Goal: Task Accomplishment & Management: Use online tool/utility

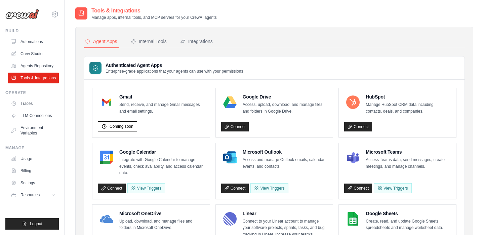
scroll to position [40, 0]
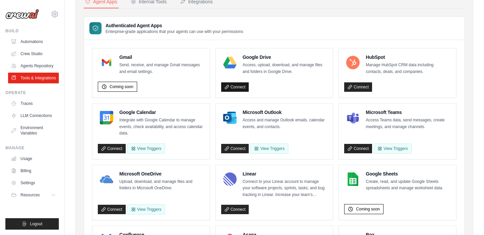
click at [233, 86] on link "Connect" at bounding box center [235, 86] width 28 height 9
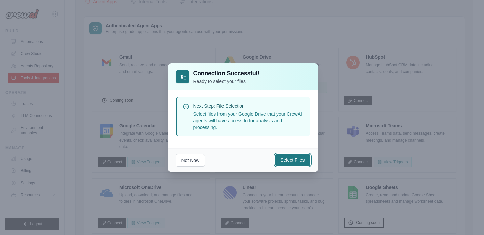
click at [294, 161] on button "Select Files" at bounding box center [292, 160] width 35 height 12
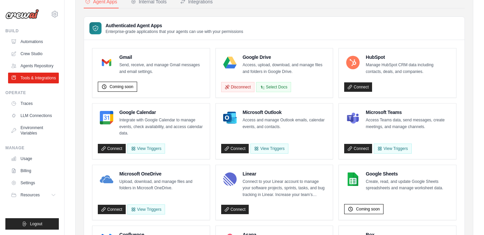
click at [311, 133] on div "Microsoft Outlook Access and manage Outlook emails, calendar events, and contac…" at bounding box center [274, 131] width 106 height 45
click at [280, 87] on button "Select Docs" at bounding box center [273, 87] width 35 height 10
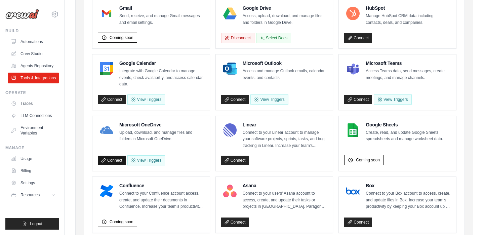
click at [111, 160] on link "Connect" at bounding box center [112, 160] width 28 height 9
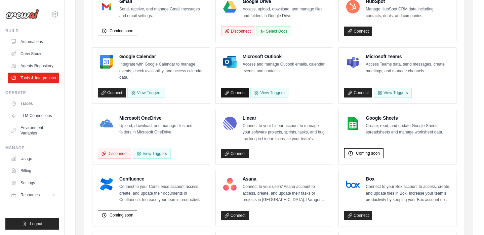
scroll to position [48, 0]
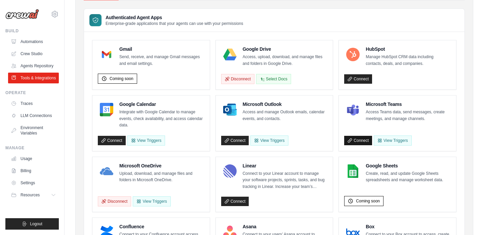
click at [353, 137] on link "Connect" at bounding box center [358, 140] width 28 height 9
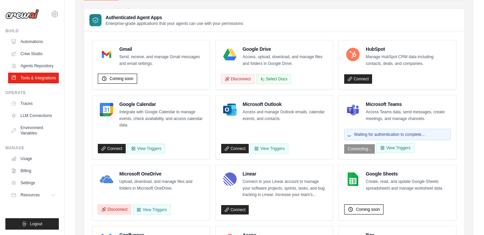
click at [122, 210] on button "Disconnect" at bounding box center [114, 209] width 33 height 10
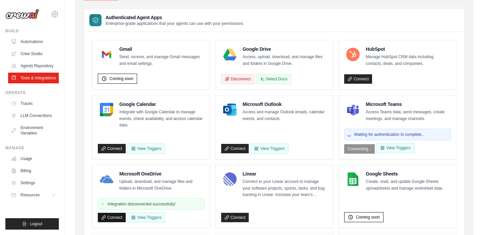
click at [109, 217] on link "Connect" at bounding box center [112, 217] width 28 height 9
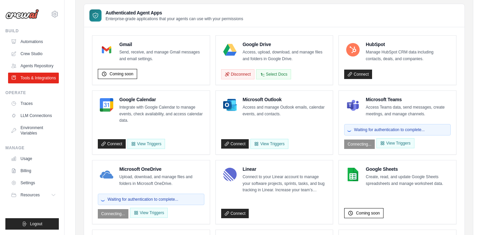
scroll to position [0, 0]
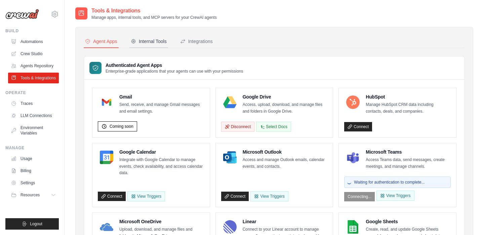
click at [156, 37] on button "Internal Tools" at bounding box center [148, 41] width 39 height 13
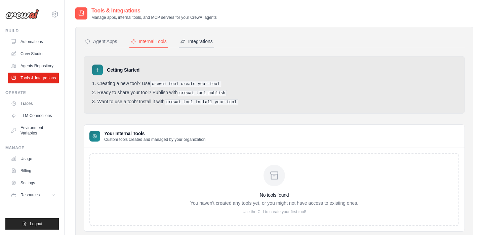
click at [209, 38] on div "Integrations" at bounding box center [196, 41] width 33 height 7
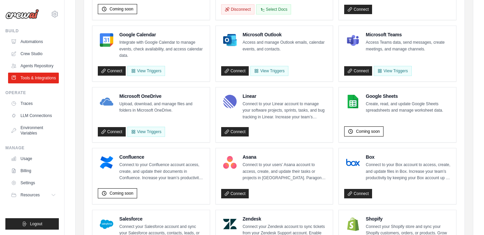
scroll to position [117, 0]
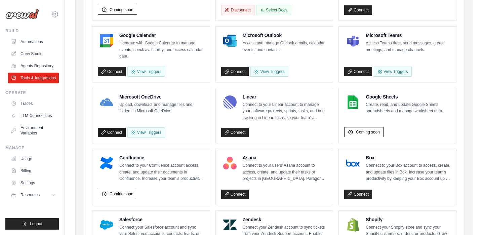
click at [114, 129] on link "Connect" at bounding box center [112, 132] width 28 height 9
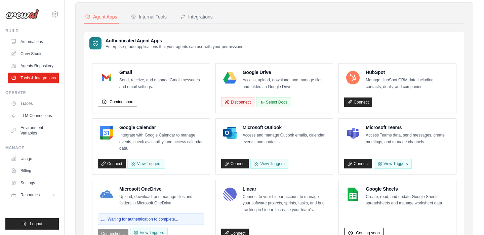
scroll to position [21, 0]
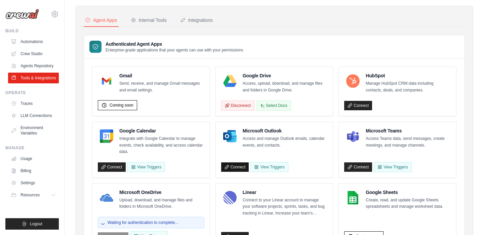
click at [233, 167] on link "Connect" at bounding box center [235, 166] width 28 height 9
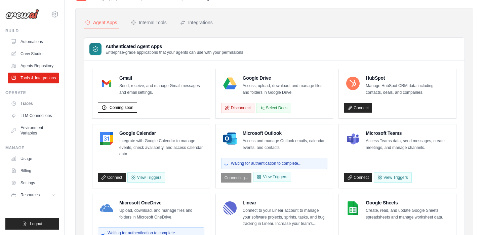
scroll to position [18, 0]
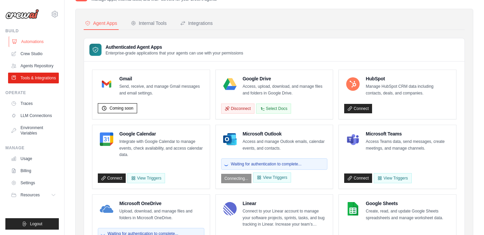
click at [35, 40] on link "Automations" at bounding box center [34, 41] width 51 height 11
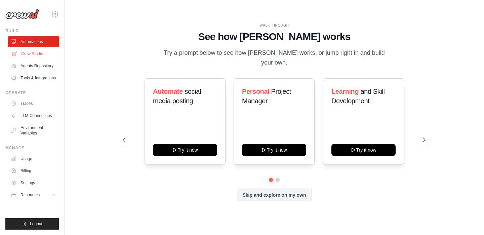
click at [35, 53] on link "Crew Studio" at bounding box center [34, 53] width 51 height 11
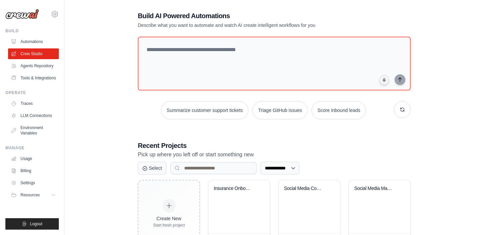
scroll to position [99, 0]
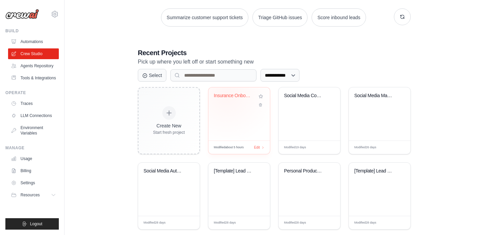
click at [227, 94] on div "Insurance Onboarding Automation" at bounding box center [234, 96] width 41 height 6
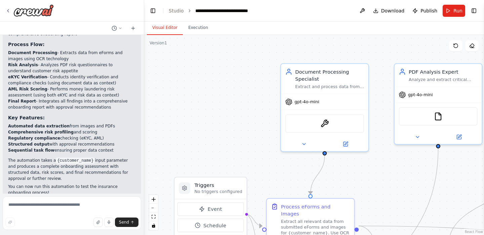
scroll to position [881, 0]
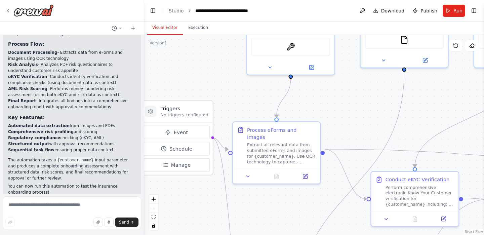
drag, startPoint x: 258, startPoint y: 172, endPoint x: 224, endPoint y: 95, distance: 84.1
click at [224, 95] on div ".deletable-edge-delete-btn { width: 20px; height: 20px; border: 0px solid #ffff…" at bounding box center [314, 135] width 340 height 200
